Goal: Check status: Check status

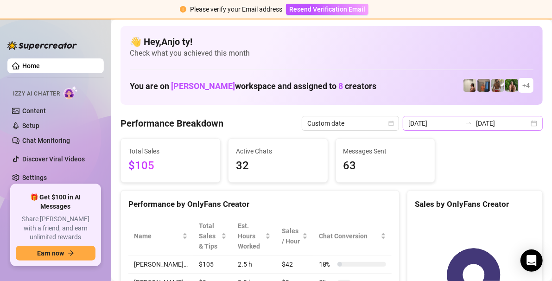
click at [526, 124] on div "[DATE] [DATE]" at bounding box center [473, 123] width 140 height 15
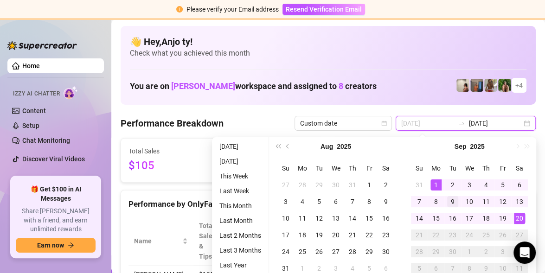
type input "[DATE]"
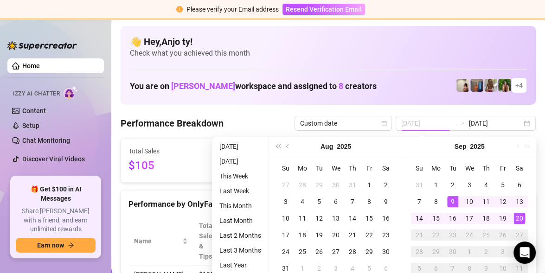
click at [451, 199] on div "9" at bounding box center [452, 201] width 11 height 11
click at [519, 217] on div "20" at bounding box center [519, 218] width 11 height 11
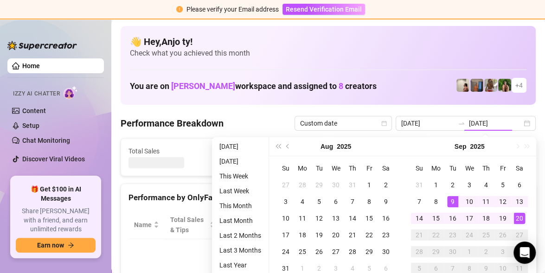
type input "[DATE]"
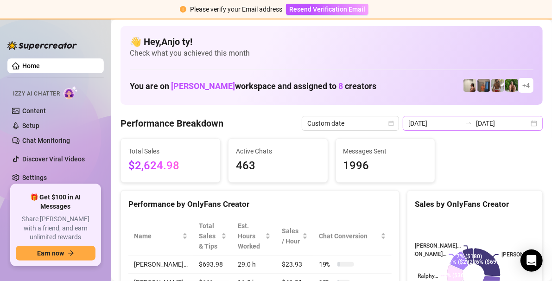
click at [527, 122] on div "[DATE] [DATE]" at bounding box center [473, 123] width 140 height 15
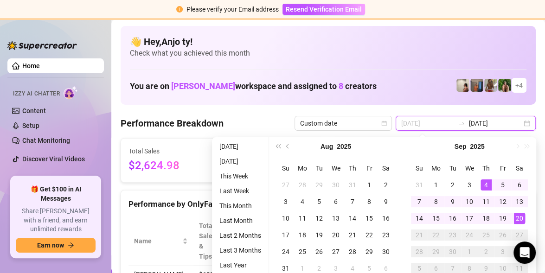
type input "[DATE]"
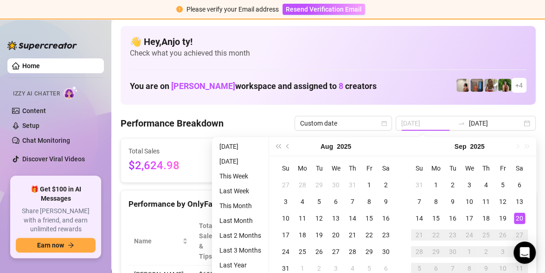
click at [519, 218] on div "20" at bounding box center [519, 218] width 11 height 11
type input "[DATE]"
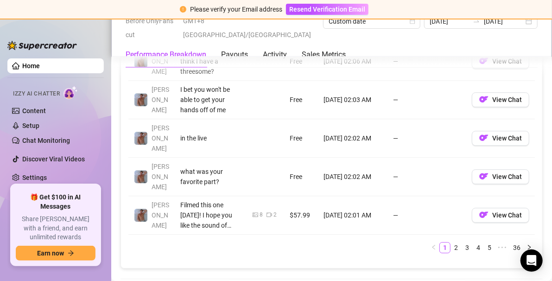
scroll to position [1066, 0]
